Goal: Task Accomplishment & Management: Manage account settings

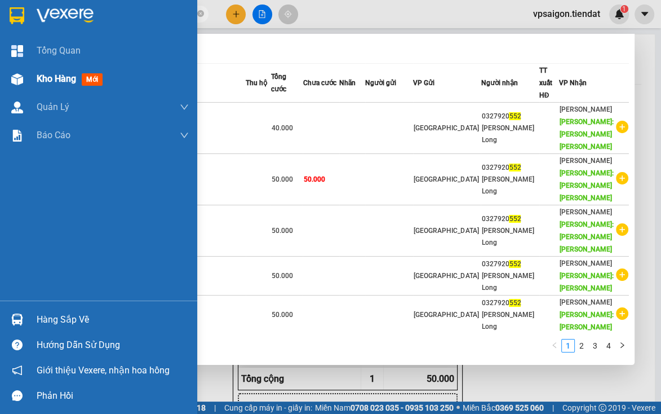
click at [33, 86] on div "Kho hàng mới" at bounding box center [98, 79] width 197 height 28
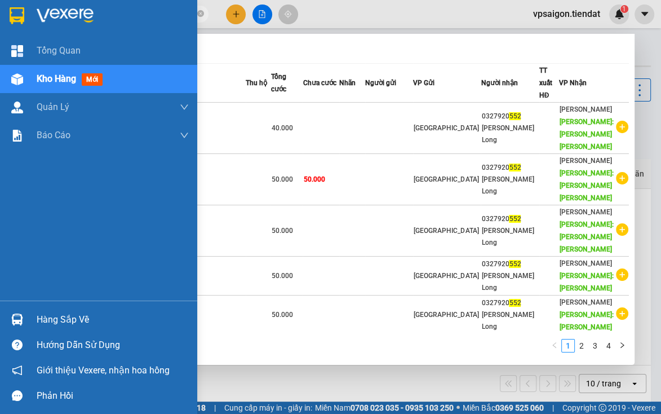
click at [64, 85] on div "Kho hàng mới" at bounding box center [72, 79] width 70 height 14
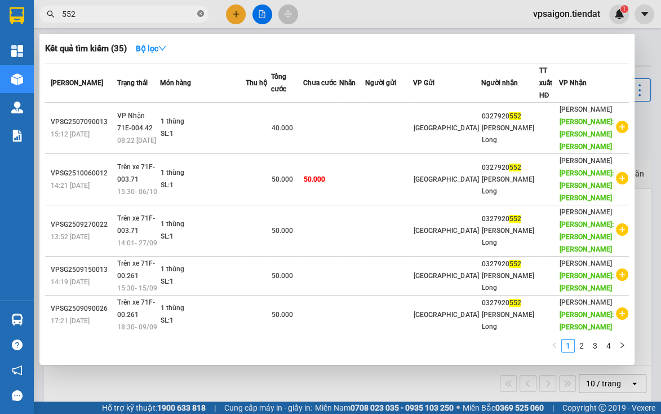
click at [198, 12] on icon "close-circle" at bounding box center [200, 13] width 7 height 7
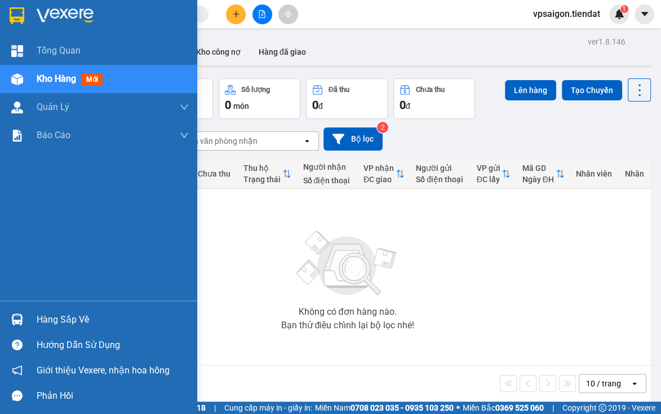
click at [56, 76] on span "Kho hàng" at bounding box center [56, 78] width 39 height 11
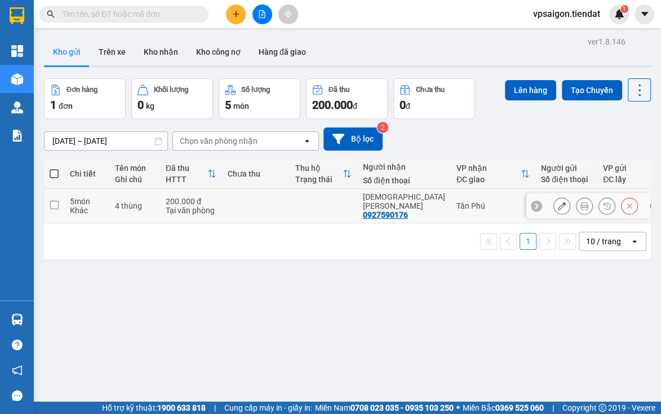
click at [347, 250] on div "1 10 / trang open" at bounding box center [347, 241] width 607 height 36
click at [554, 196] on button at bounding box center [562, 206] width 16 height 20
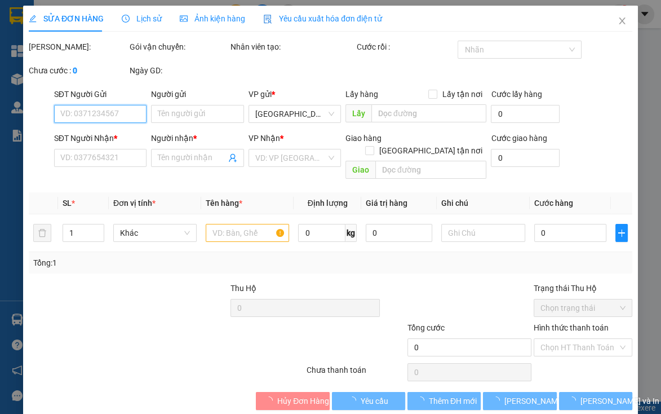
type input "0927590176"
type input "[DEMOGRAPHIC_DATA][PERSON_NAME]"
type input "200.000"
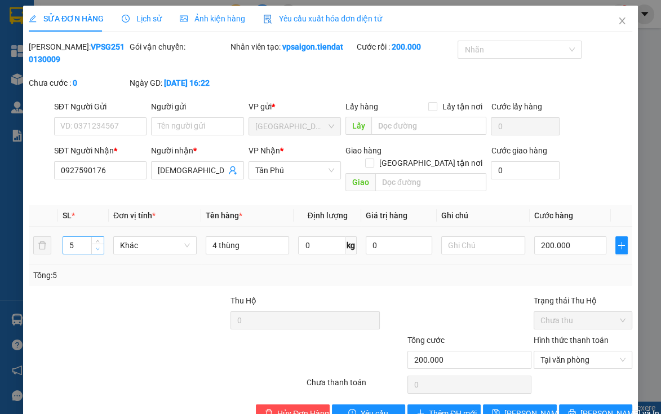
type input "4"
click at [94, 243] on span "Decrease Value" at bounding box center [97, 248] width 12 height 10
click at [504, 407] on span "[PERSON_NAME] thay đổi" at bounding box center [549, 413] width 90 height 12
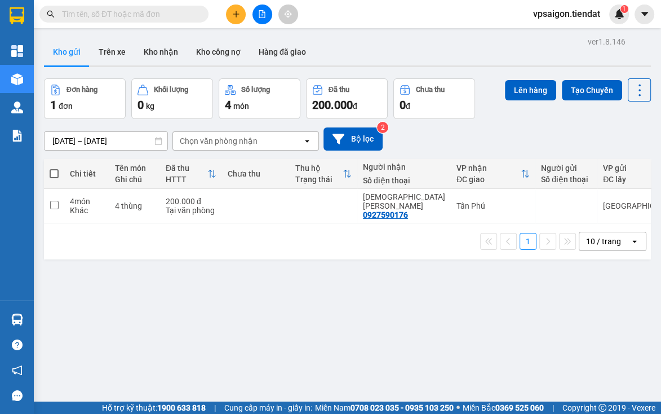
drag, startPoint x: 356, startPoint y: 270, endPoint x: 539, endPoint y: 233, distance: 186.2
click at [356, 268] on div "ver 1.8.146 Kho gửi Trên xe Kho nhận Kho công nợ Hàng đã giao Đơn hàng 1 đơn Kh…" at bounding box center [347, 241] width 616 height 414
